Goal: Check status

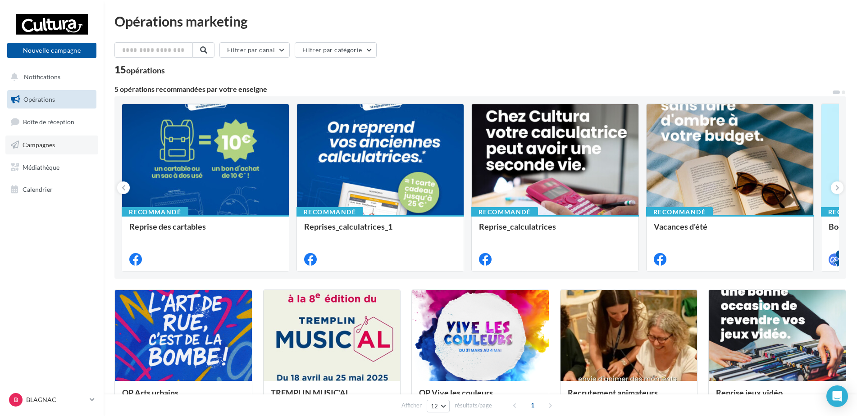
click at [50, 144] on span "Campagnes" at bounding box center [39, 145] width 32 height 8
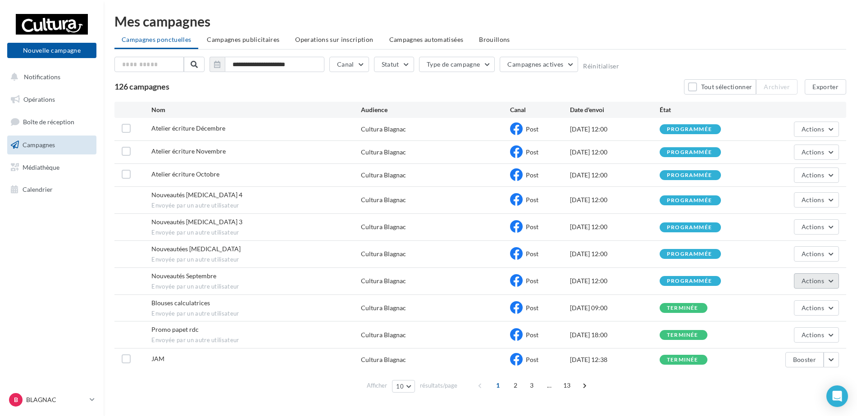
click at [814, 282] on span "Actions" at bounding box center [812, 281] width 23 height 8
click at [778, 308] on button "Voir les résultats" at bounding box center [794, 301] width 90 height 23
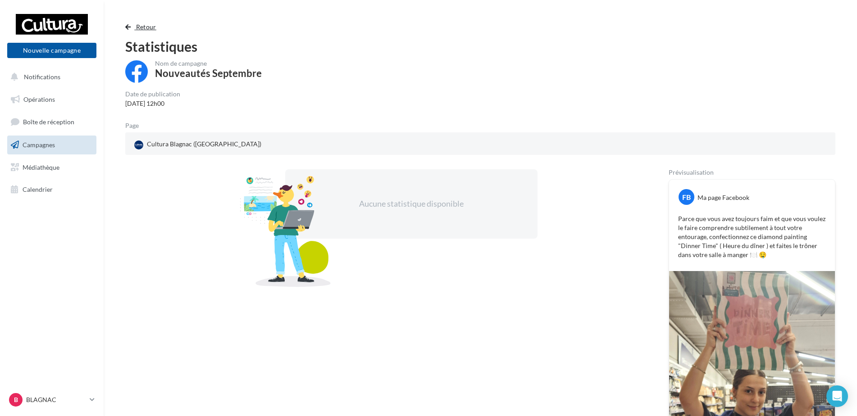
click at [126, 25] on span "button" at bounding box center [127, 27] width 5 height 6
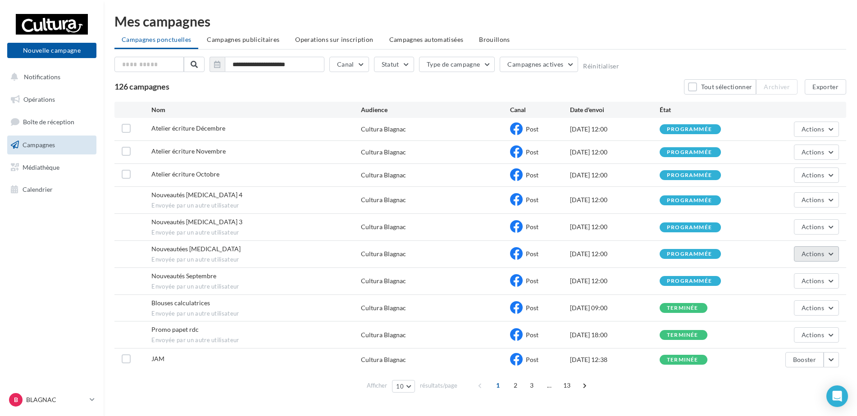
click at [826, 256] on button "Actions" at bounding box center [816, 253] width 45 height 15
click at [813, 272] on button "Voir les résultats" at bounding box center [794, 274] width 90 height 23
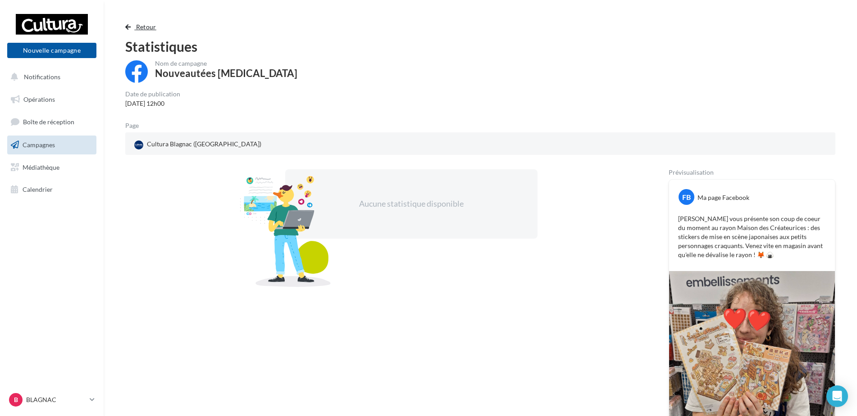
click at [129, 25] on span "button" at bounding box center [127, 27] width 5 height 6
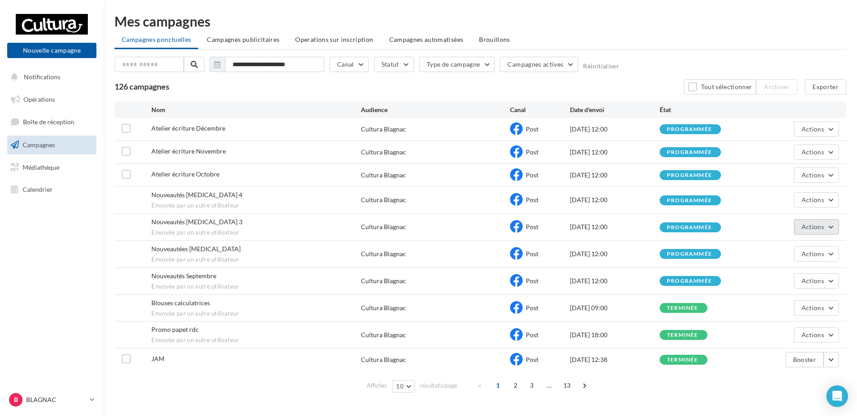
click at [815, 227] on span "Actions" at bounding box center [812, 227] width 23 height 8
click at [789, 241] on button "Voir les résultats" at bounding box center [794, 247] width 90 height 23
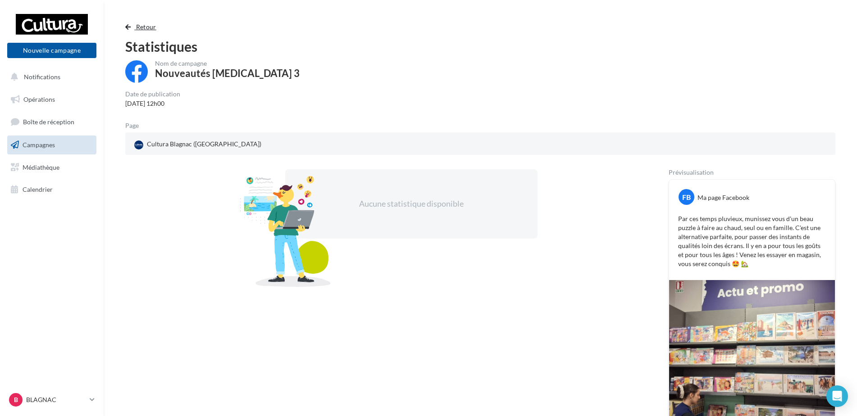
click at [127, 24] on span "button" at bounding box center [127, 27] width 5 height 6
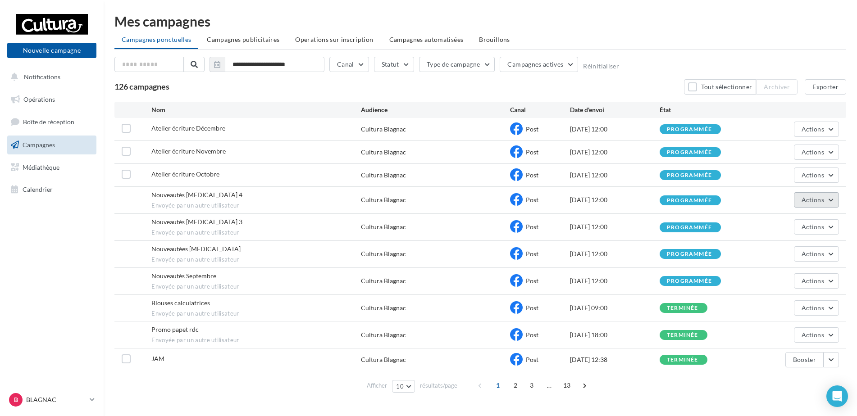
click at [803, 203] on span "Actions" at bounding box center [812, 200] width 23 height 8
click at [792, 220] on button "Voir les résultats" at bounding box center [794, 220] width 90 height 23
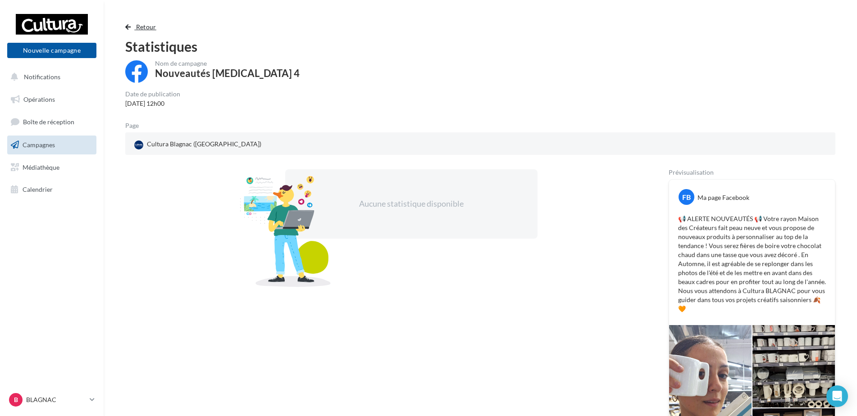
click at [128, 27] on span "button" at bounding box center [127, 27] width 5 height 6
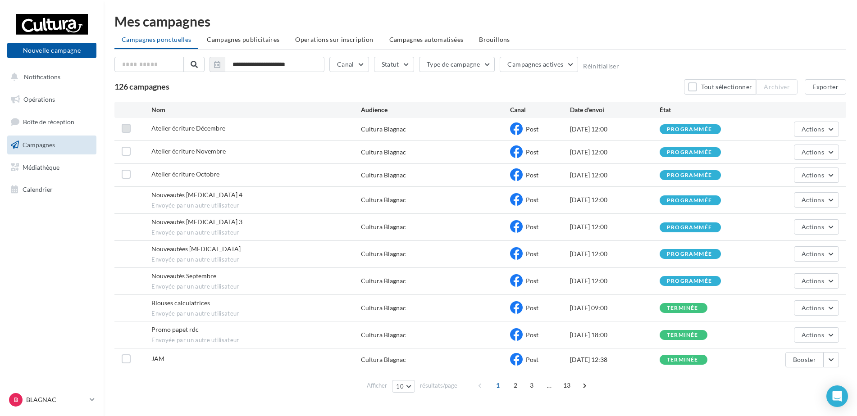
click at [125, 127] on label at bounding box center [126, 128] width 9 height 9
click at [125, 127] on icon at bounding box center [126, 128] width 6 height 6
click at [49, 146] on span "Campagnes" at bounding box center [39, 145] width 32 height 8
